Goal: Information Seeking & Learning: Understand process/instructions

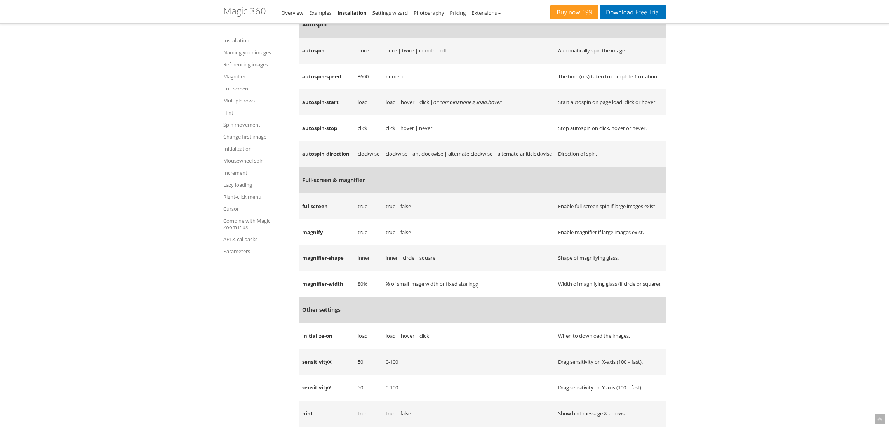
scroll to position [7871, 0]
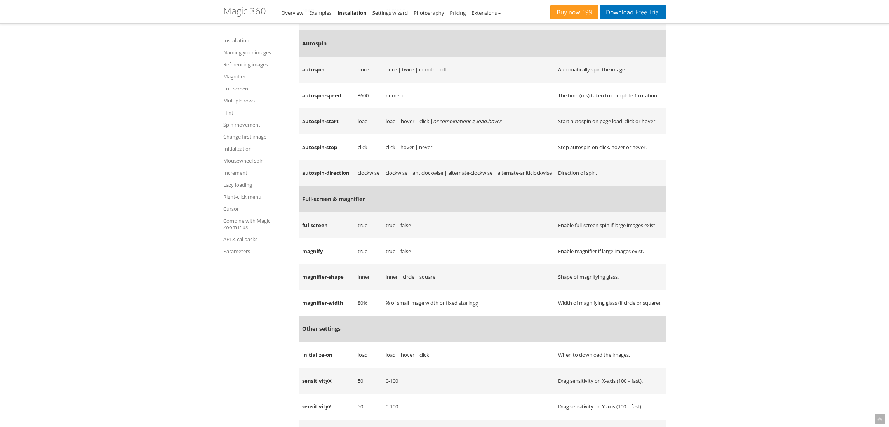
click at [392, 83] on td "once | twice | infinite | off" at bounding box center [469, 70] width 173 height 26
drag, startPoint x: 392, startPoint y: 92, endPoint x: 443, endPoint y: 93, distance: 51.3
click at [443, 83] on td "once | twice | infinite | off" at bounding box center [469, 70] width 173 height 26
click at [444, 83] on td "once | twice | infinite | off" at bounding box center [469, 70] width 173 height 26
drag, startPoint x: 444, startPoint y: 94, endPoint x: 390, endPoint y: 96, distance: 54.4
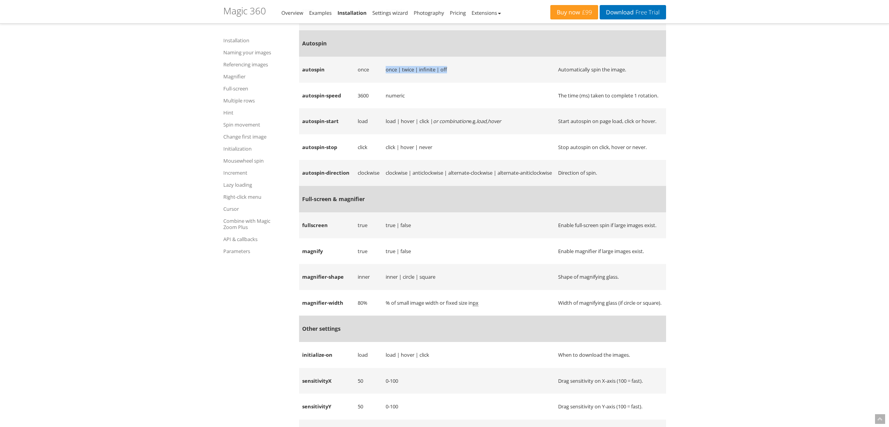
click at [390, 83] on td "once | twice | infinite | off" at bounding box center [469, 70] width 173 height 26
click at [308, 109] on td "autospin-speed" at bounding box center [327, 96] width 56 height 26
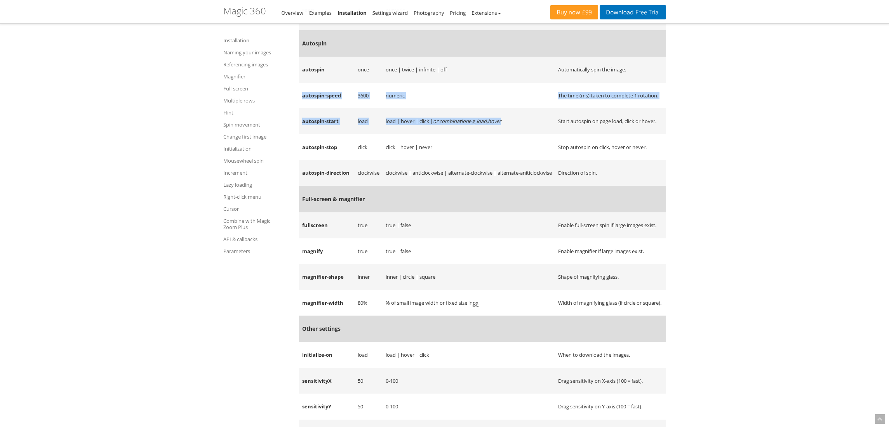
drag, startPoint x: 308, startPoint y: 123, endPoint x: 517, endPoint y: 158, distance: 212.3
click at [517, 158] on tbody "Common settings filename e.g. my-image-name-{row}-{col}.jpg The format of your …" at bounding box center [482, 419] width 367 height 1083
click at [517, 134] on td "load | hover | click | or combination e.g. load,hover" at bounding box center [469, 121] width 173 height 26
drag, startPoint x: 517, startPoint y: 158, endPoint x: 299, endPoint y: 100, distance: 225.5
click at [299, 100] on tbody "Common settings filename e.g. my-image-name-{row}-{col}.jpg The format of your …" at bounding box center [482, 419] width 367 height 1083
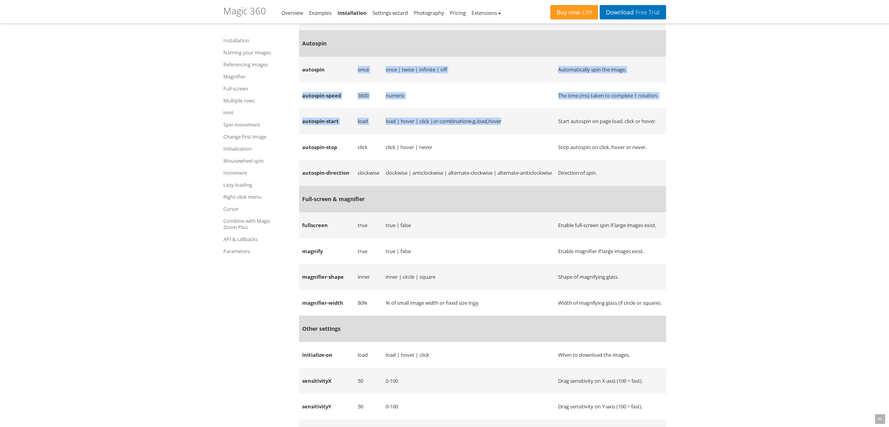
click at [324, 83] on td "autospin" at bounding box center [327, 70] width 56 height 26
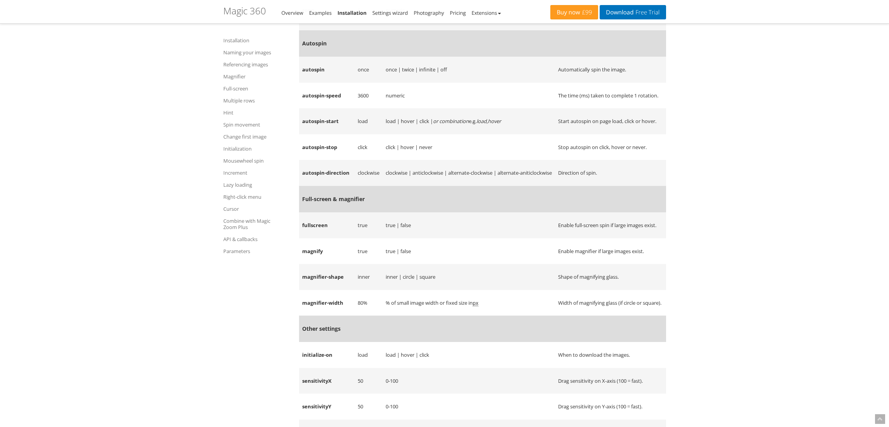
click at [311, 109] on td "autospin-speed" at bounding box center [327, 96] width 56 height 26
drag, startPoint x: 311, startPoint y: 119, endPoint x: 338, endPoint y: 120, distance: 26.9
click at [338, 109] on td "autospin-speed" at bounding box center [327, 96] width 56 height 26
copy td "autospin-speed"
click at [310, 83] on td "autospin" at bounding box center [327, 70] width 56 height 26
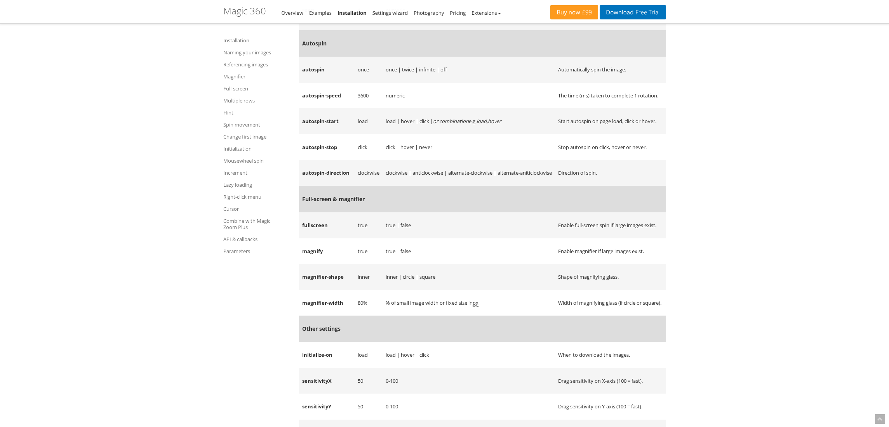
click at [313, 109] on td "autospin-speed" at bounding box center [327, 96] width 56 height 26
drag, startPoint x: 313, startPoint y: 121, endPoint x: 330, endPoint y: 121, distance: 16.7
click at [330, 109] on td "autospin-speed" at bounding box center [327, 96] width 56 height 26
copy td "autospin-speed"
